Goal: Transaction & Acquisition: Purchase product/service

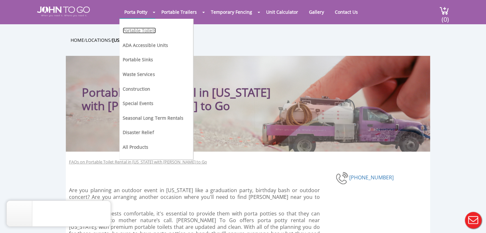
click at [140, 30] on link "Portable Toilets" at bounding box center [139, 30] width 33 height 6
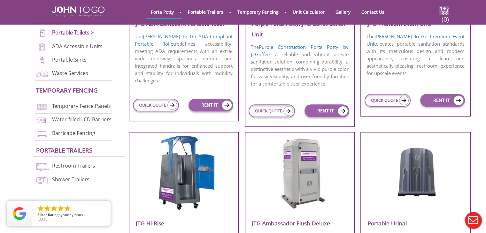
scroll to position [319, 0]
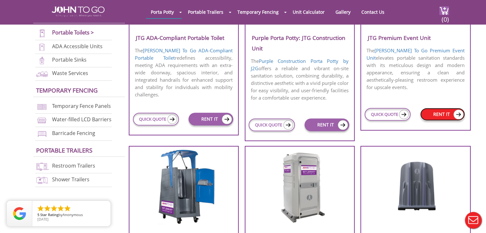
click at [439, 117] on link "RENT IT" at bounding box center [442, 114] width 45 height 13
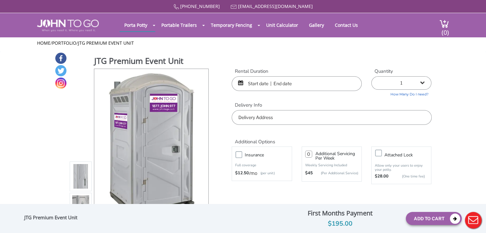
click at [293, 83] on input "text" at bounding box center [296, 83] width 130 height 15
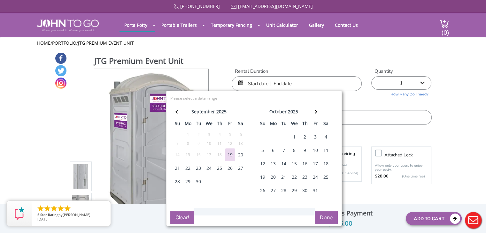
click at [242, 156] on div "20" at bounding box center [240, 154] width 10 height 13
click at [175, 168] on div "21" at bounding box center [177, 168] width 10 height 13
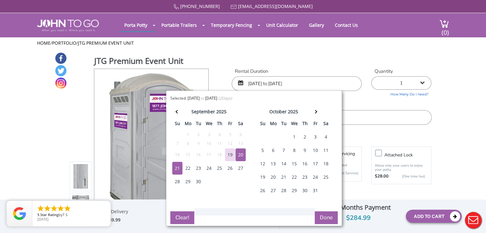
click at [178, 169] on div "21" at bounding box center [177, 168] width 10 height 13
click at [237, 157] on div "20" at bounding box center [240, 154] width 10 height 13
click at [180, 168] on div "21" at bounding box center [177, 168] width 10 height 13
click at [179, 168] on div "21" at bounding box center [177, 168] width 10 height 13
type input "[DATE] to [DATE]"
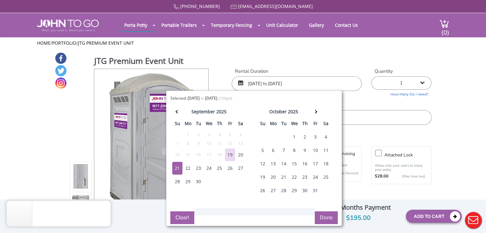
click at [238, 153] on div "20" at bounding box center [240, 154] width 10 height 13
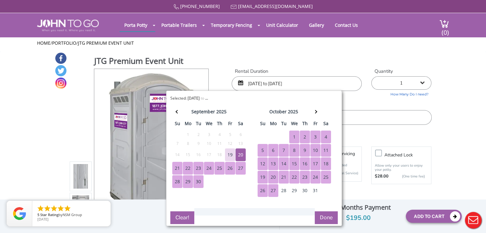
click at [328, 215] on button "Done" at bounding box center [326, 217] width 23 height 13
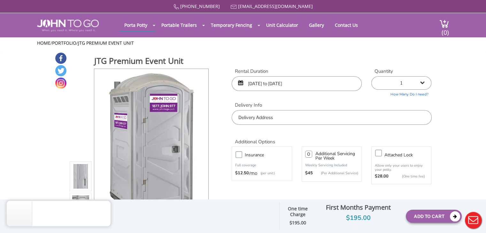
click at [288, 82] on input "[DATE] to [DATE]" at bounding box center [296, 83] width 130 height 15
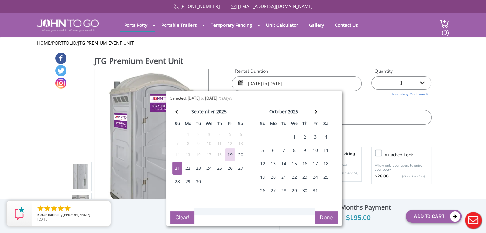
click at [241, 154] on div "20" at bounding box center [240, 154] width 10 height 13
click at [183, 218] on button "Clear!" at bounding box center [182, 217] width 24 height 13
click at [240, 153] on div "20" at bounding box center [240, 154] width 10 height 13
type input "[DATE] to [DATE]"
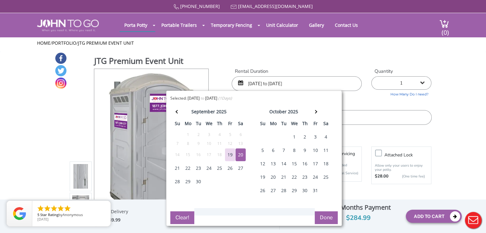
click at [331, 213] on button "Done" at bounding box center [326, 217] width 23 height 13
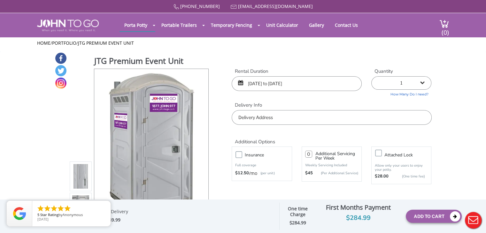
click at [291, 118] on input "text" at bounding box center [331, 117] width 200 height 15
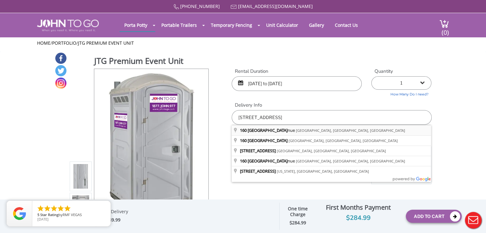
type input "[STREET_ADDRESS]"
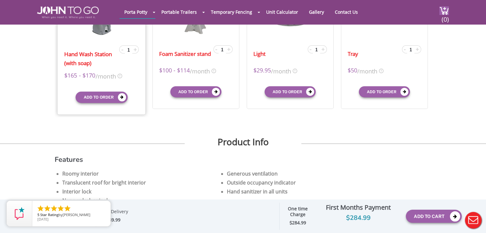
scroll to position [255, 0]
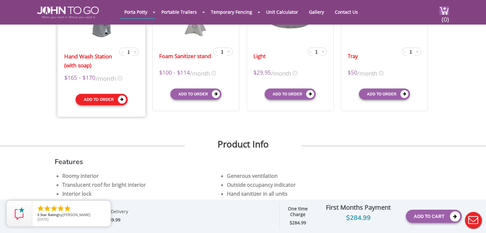
click at [95, 101] on button "Add to order" at bounding box center [101, 99] width 52 height 11
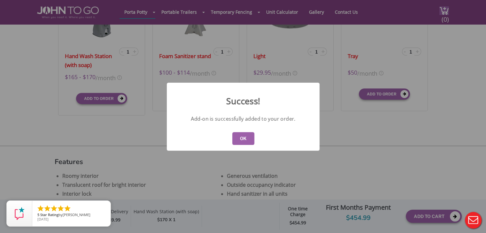
click at [237, 134] on button "OK" at bounding box center [243, 138] width 22 height 13
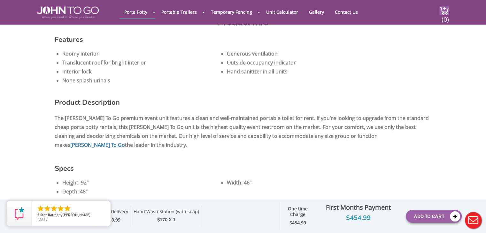
scroll to position [383, 0]
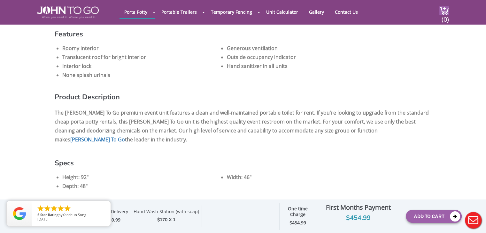
click at [429, 220] on button "Add To Cart" at bounding box center [434, 216] width 56 height 13
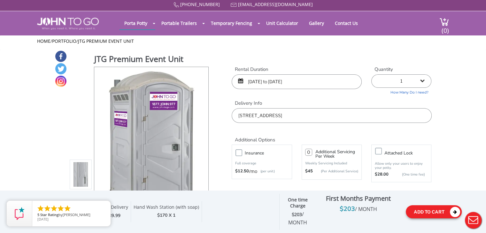
scroll to position [0, 0]
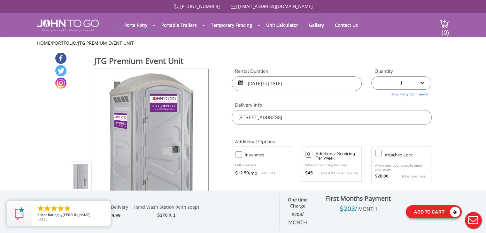
click at [451, 210] on icon at bounding box center [455, 212] width 10 height 10
click at [445, 23] on span "(0)" at bounding box center [445, 30] width 8 height 14
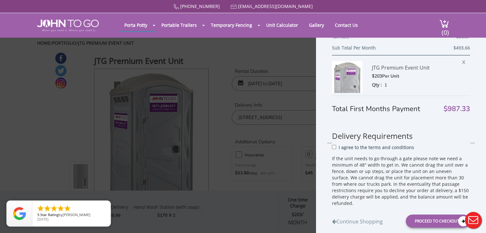
scroll to position [160, 0]
click at [462, 59] on span "X" at bounding box center [465, 60] width 6 height 8
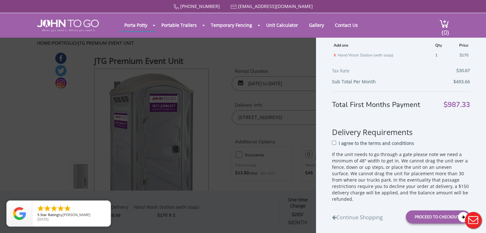
scroll to position [123, 0]
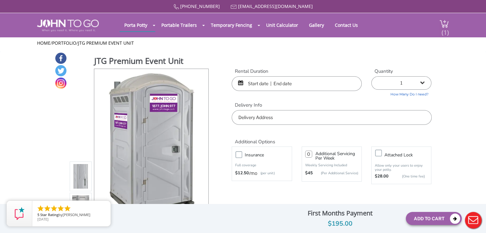
click at [446, 22] on img at bounding box center [444, 23] width 10 height 9
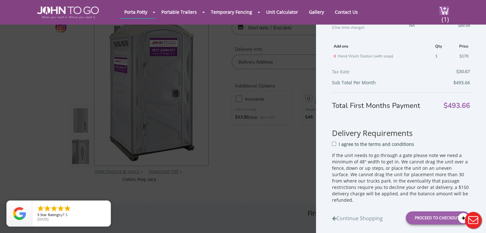
scroll to position [32, 0]
click at [260, 160] on div "Shopping Cart JTG Premium Event Unit $203 Per Unit Qty : 1 X Edit Rental Durati…" at bounding box center [243, 116] width 486 height 233
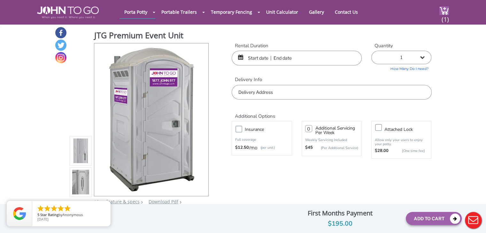
scroll to position [0, 0]
